Goal: Task Accomplishment & Management: Manage account settings

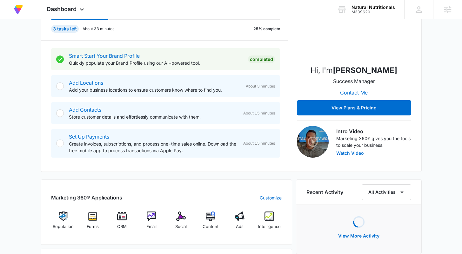
scroll to position [199, 0]
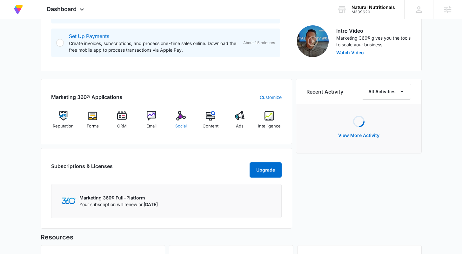
click at [180, 122] on div "Social" at bounding box center [181, 122] width 24 height 23
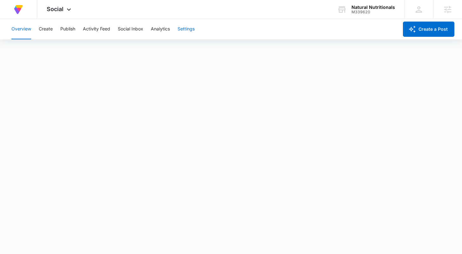
click at [185, 30] on button "Settings" at bounding box center [186, 29] width 17 height 20
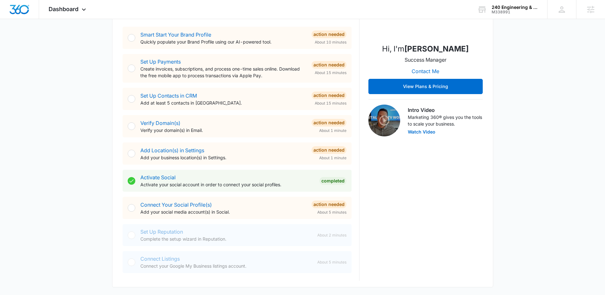
scroll to position [307, 0]
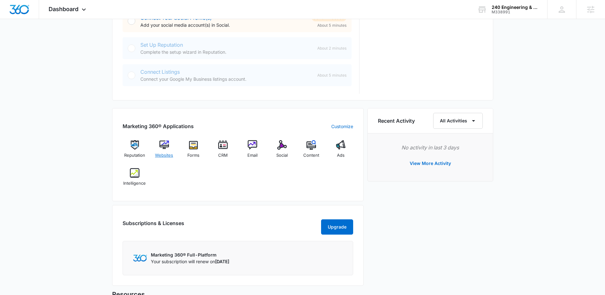
click at [162, 153] on span "Websites" at bounding box center [164, 155] width 18 height 6
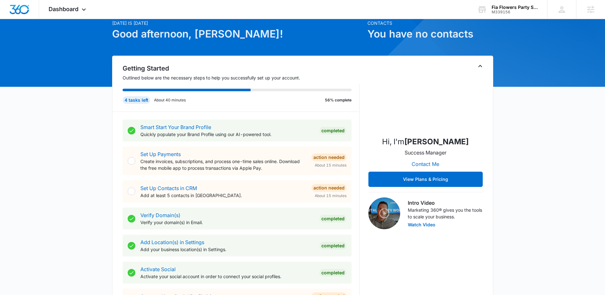
scroll to position [55, 0]
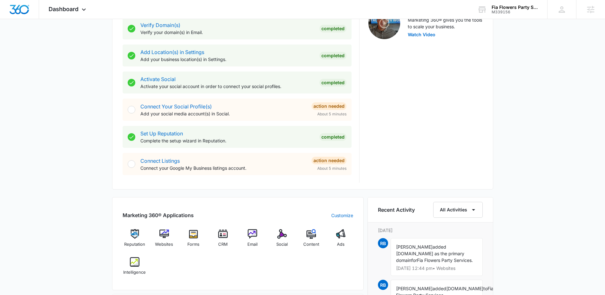
scroll to position [275, 0]
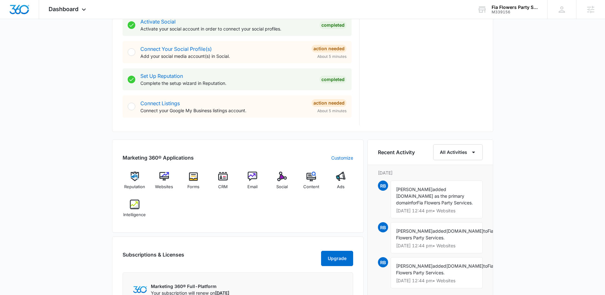
click at [533, 85] on div "Today is Wednesday, October 15th Good afternoon, Lindsey! Contacts You have no …" at bounding box center [302, 120] width 605 height 737
click at [255, 176] on img at bounding box center [253, 176] width 10 height 10
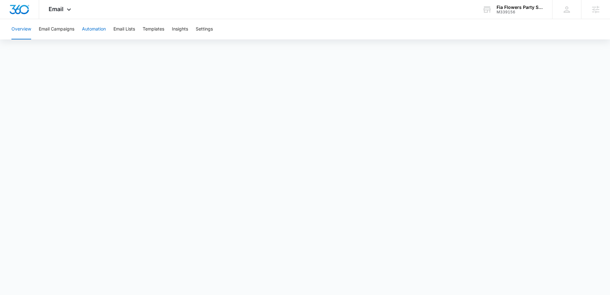
click at [100, 31] on button "Automation" at bounding box center [94, 29] width 24 height 20
click at [65, 12] on icon at bounding box center [69, 11] width 8 height 8
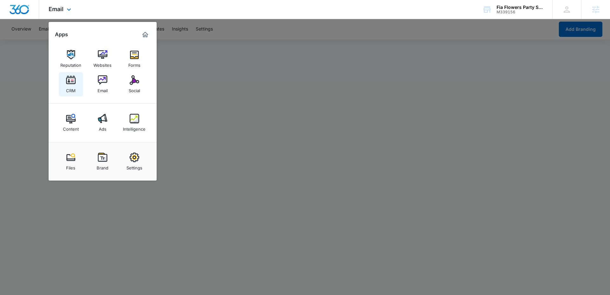
click at [69, 84] on img at bounding box center [71, 80] width 10 height 10
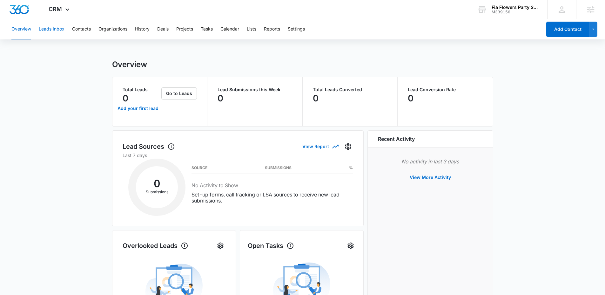
click at [51, 27] on button "Leads Inbox" at bounding box center [52, 29] width 26 height 20
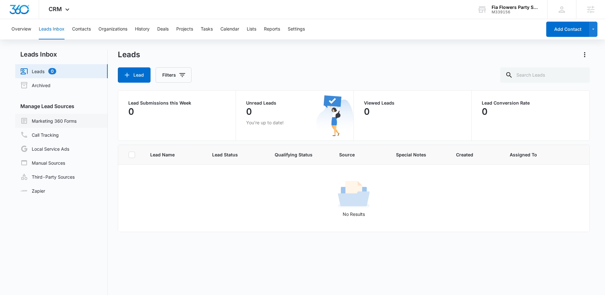
click at [64, 120] on link "Marketing 360 Forms" at bounding box center [48, 121] width 56 height 8
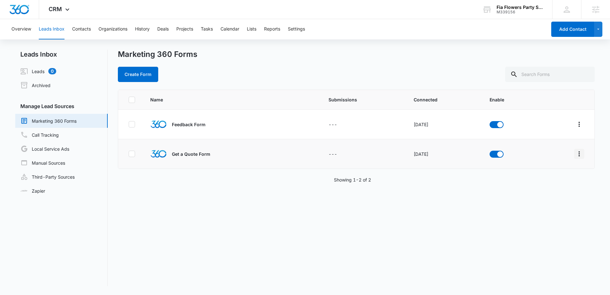
click at [575, 153] on icon "Overflow Menu" at bounding box center [579, 154] width 8 height 8
click at [562, 188] on div "Field Mapping" at bounding box center [546, 190] width 36 height 4
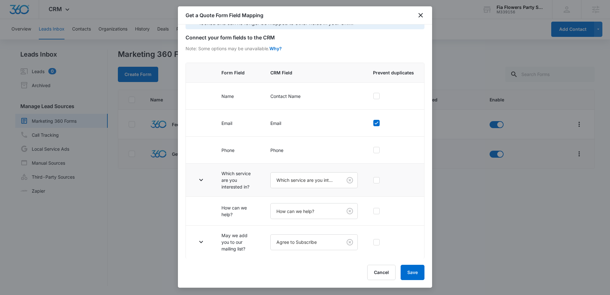
scroll to position [23, 0]
click at [202, 174] on button "button" at bounding box center [201, 179] width 10 height 10
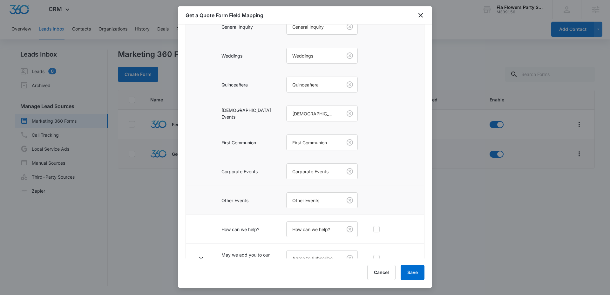
scroll to position [226, 0]
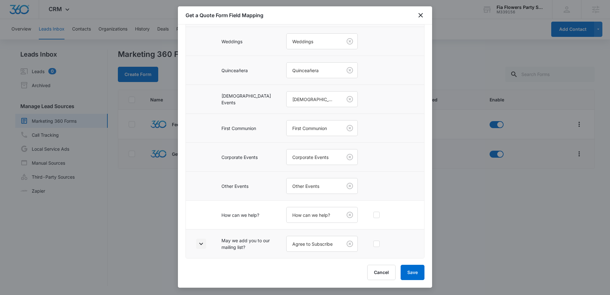
click at [202, 240] on icon "button" at bounding box center [201, 244] width 8 height 8
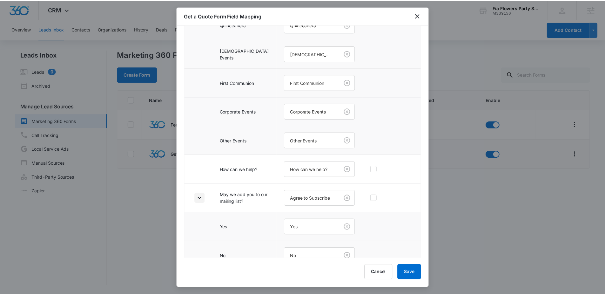
scroll to position [284, 0]
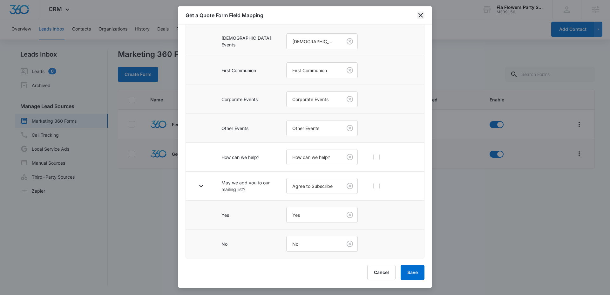
click at [421, 16] on icon "close" at bounding box center [420, 15] width 4 height 4
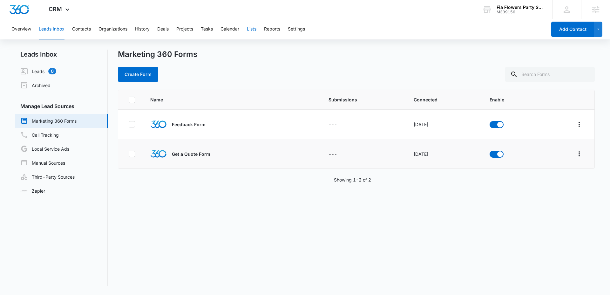
click at [251, 29] on button "Lists" at bounding box center [252, 29] width 10 height 20
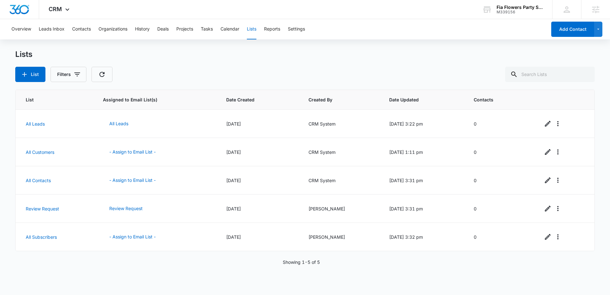
click at [205, 75] on div "List Filters" at bounding box center [304, 74] width 579 height 15
click at [26, 10] on img "Dashboard" at bounding box center [19, 10] width 20 height 10
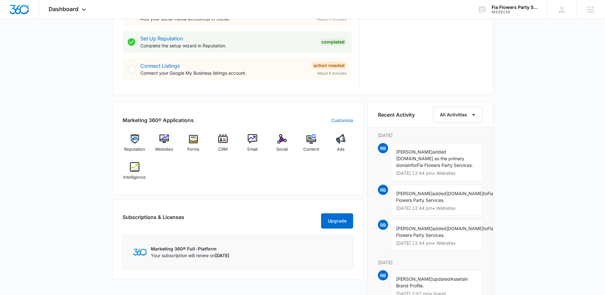
scroll to position [319, 0]
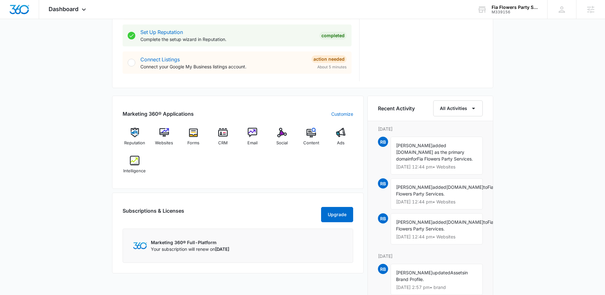
click at [551, 108] on div "Today is Wednesday, October 15th Good afternoon, Lindsey! Contacts You have no …" at bounding box center [302, 76] width 605 height 737
